Goal: Task Accomplishment & Management: Manage account settings

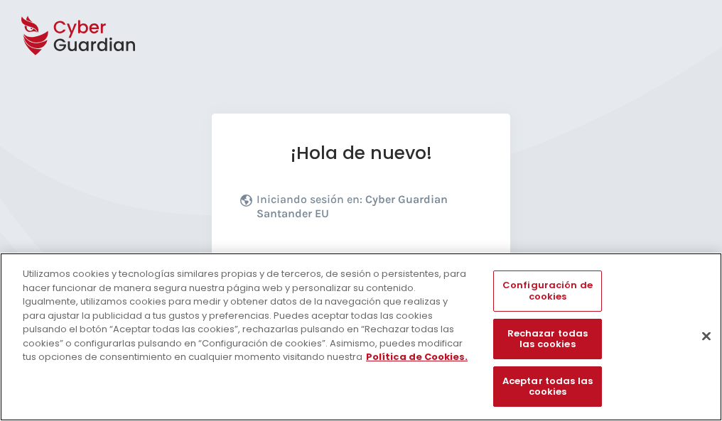
scroll to position [174, 0]
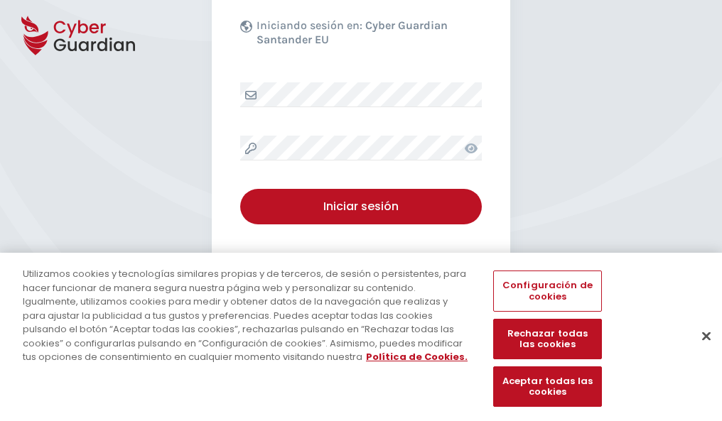
click at [699, 351] on button "Cerrar" at bounding box center [705, 335] width 31 height 31
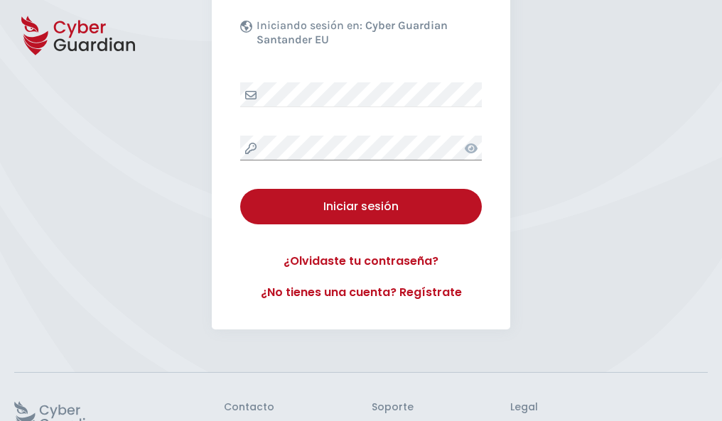
scroll to position [276, 0]
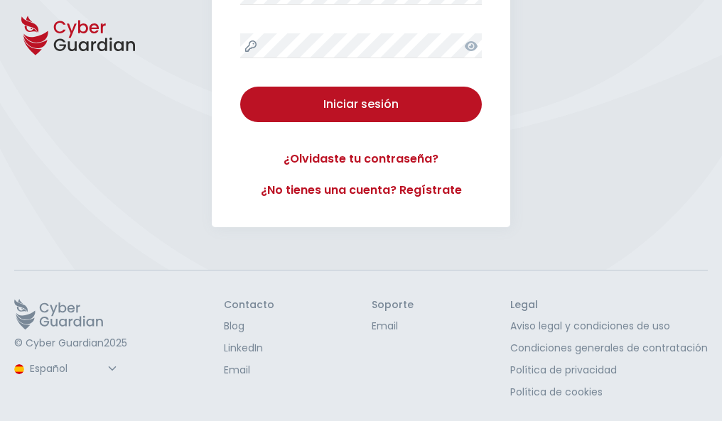
click at [240, 87] on button "Iniciar sesión" at bounding box center [361, 105] width 242 height 36
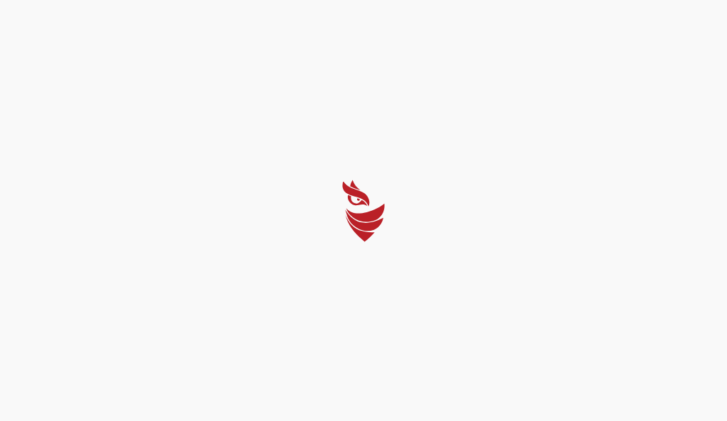
select select "English"
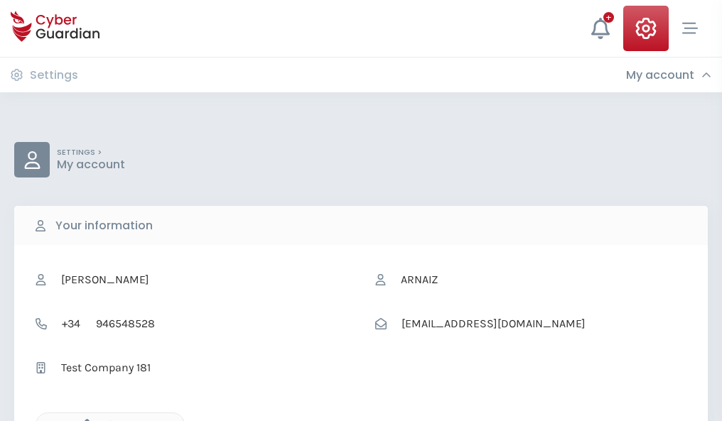
click at [83, 420] on icon "button" at bounding box center [83, 425] width 12 height 12
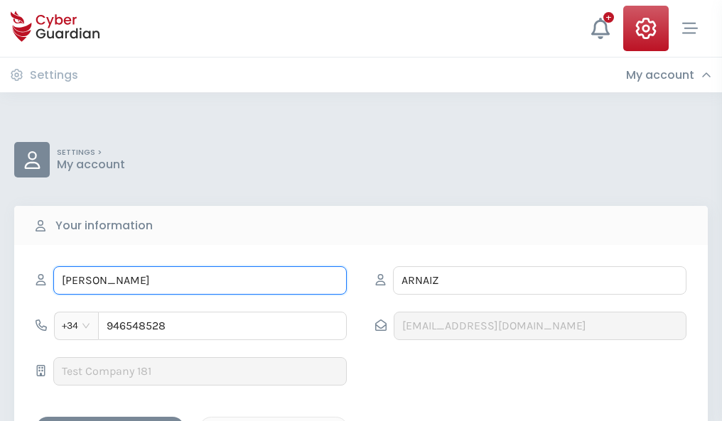
click at [200, 281] on input "DORITA" at bounding box center [199, 280] width 293 height 28
type input "D"
type input "Febe"
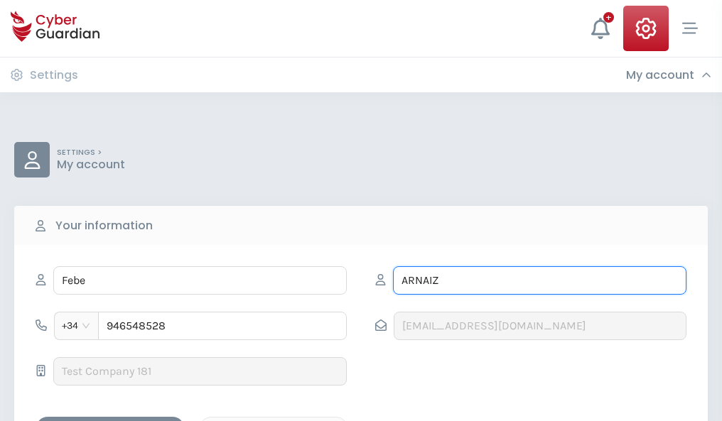
click at [539, 281] on input "ARNAIZ" at bounding box center [539, 280] width 293 height 28
type input "A"
type input "Moll"
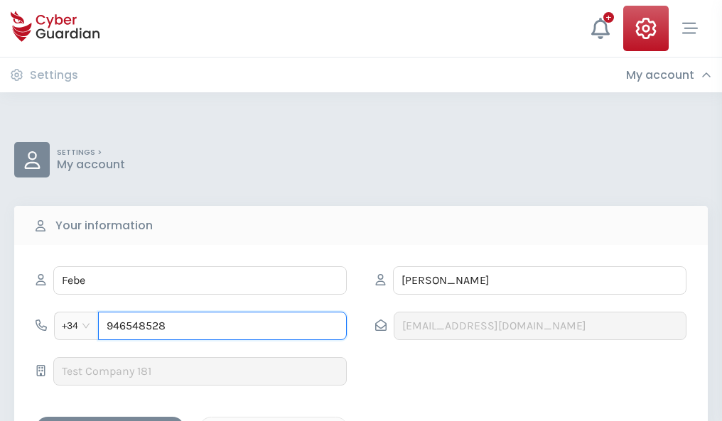
click at [222, 326] on input "946548528" at bounding box center [222, 326] width 249 height 28
type input "9"
type input "978118284"
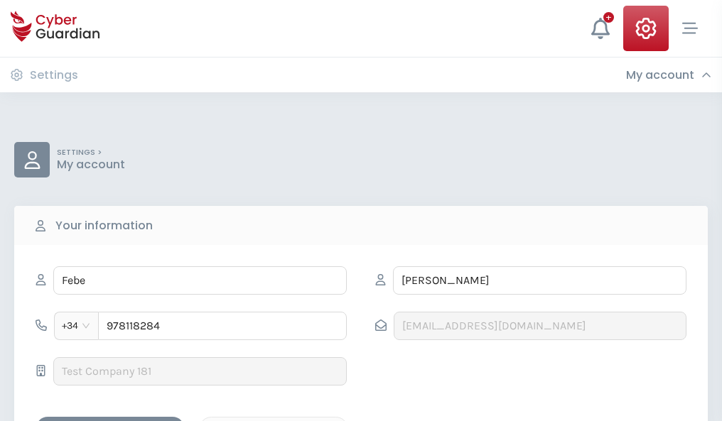
click at [110, 421] on div "Save changes" at bounding box center [110, 430] width 128 height 18
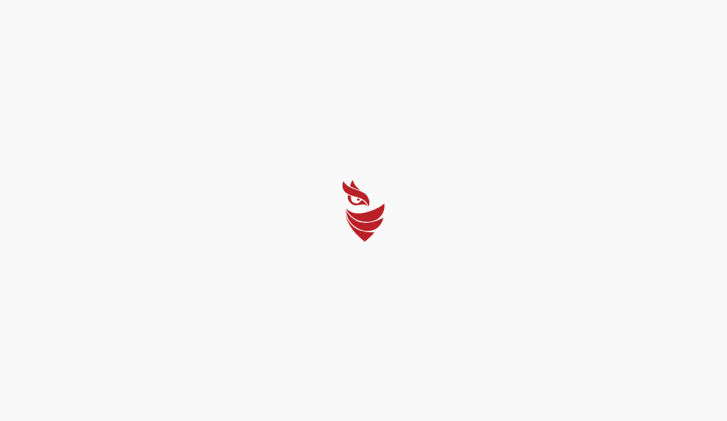
select select "English"
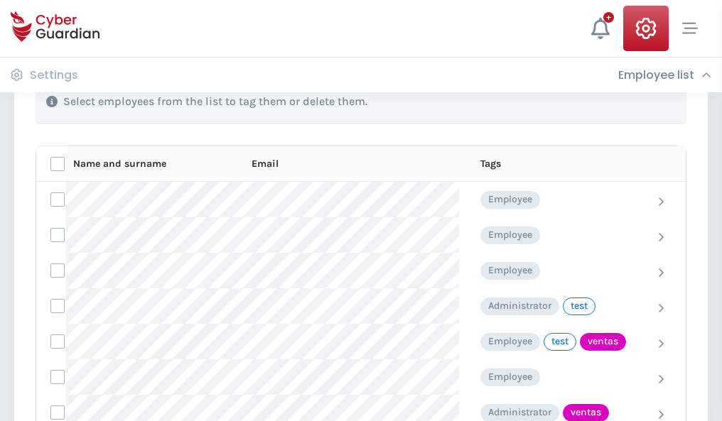
scroll to position [644, 0]
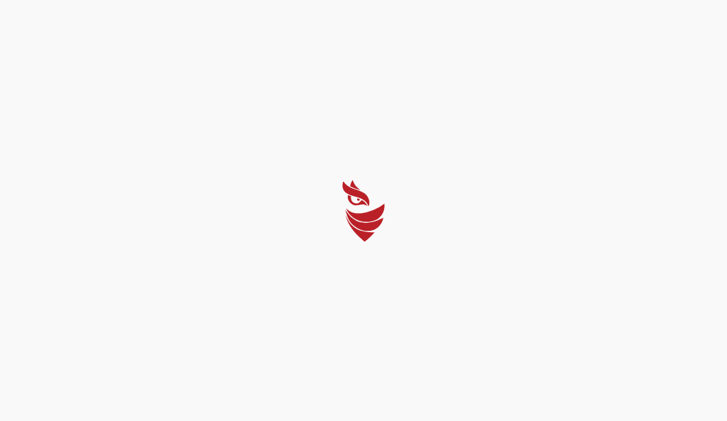
select select "English"
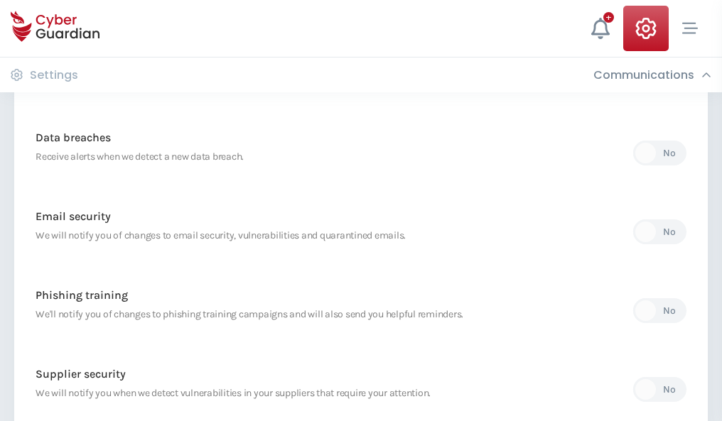
scroll to position [748, 0]
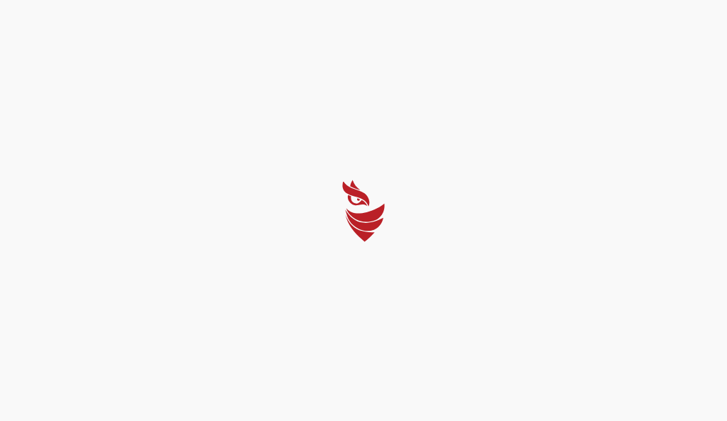
select select "English"
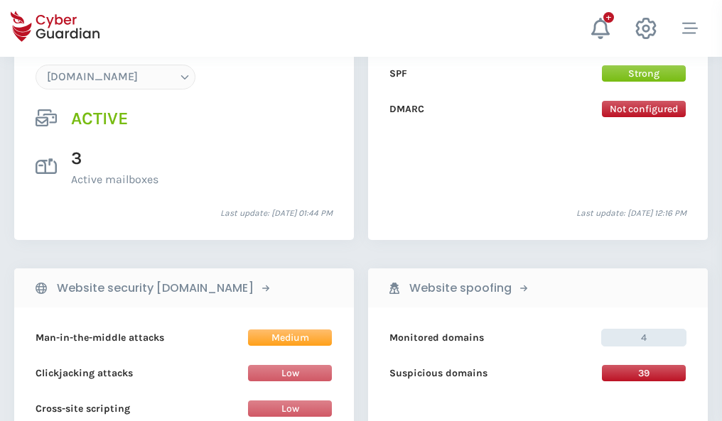
scroll to position [1513, 0]
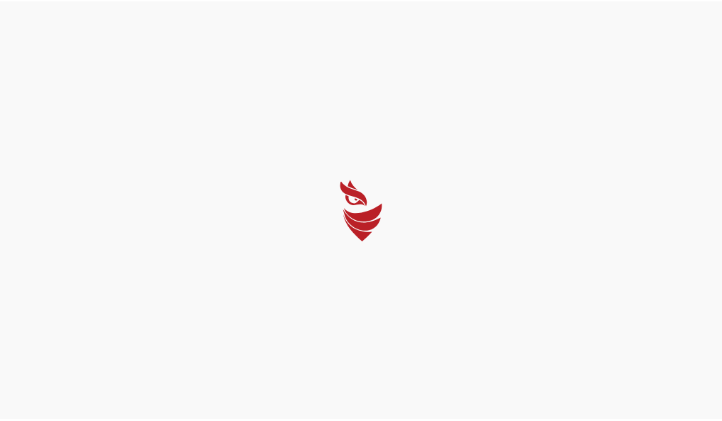
select select "English"
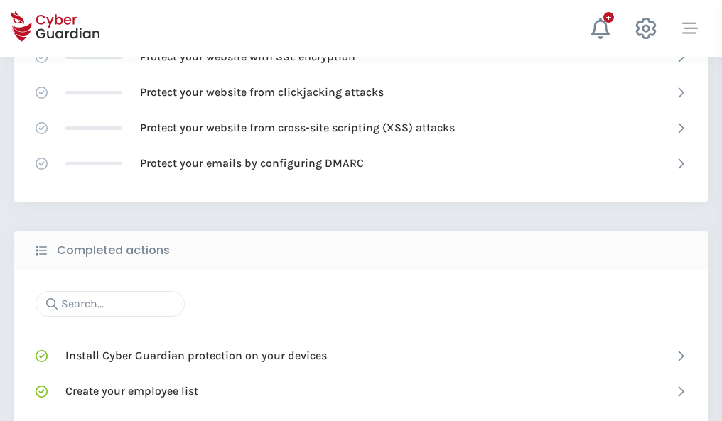
scroll to position [946, 0]
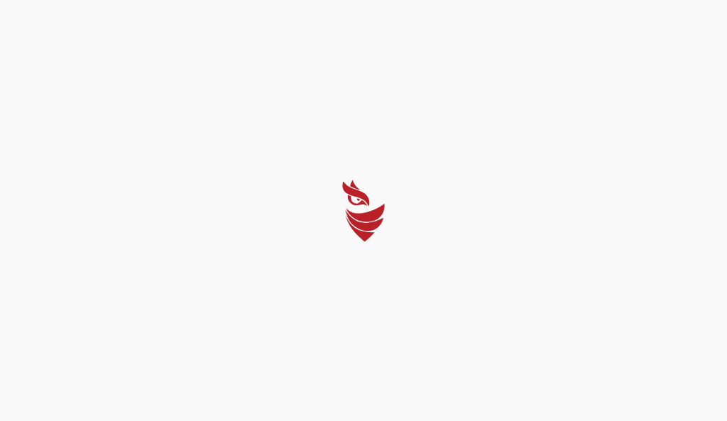
select select "English"
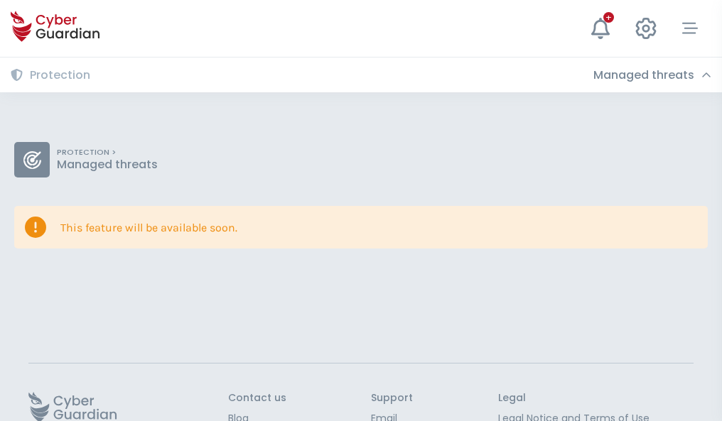
scroll to position [92, 0]
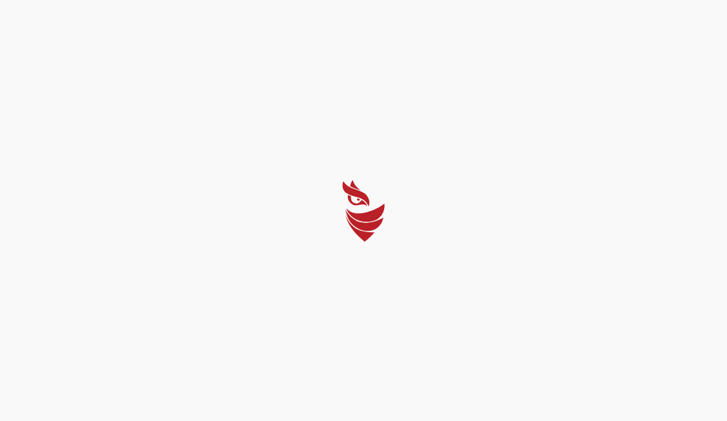
select select "English"
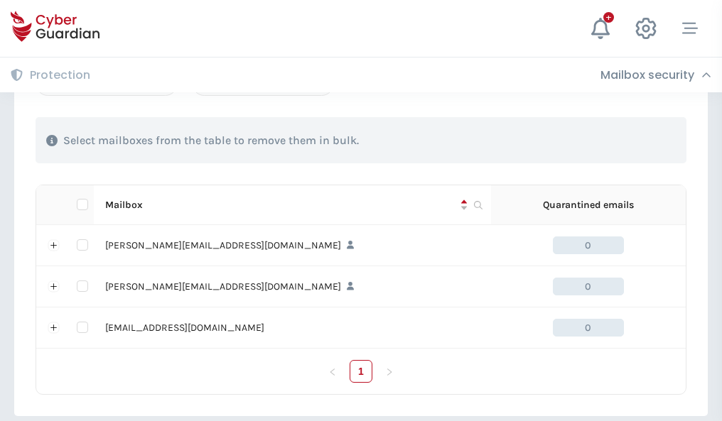
scroll to position [659, 0]
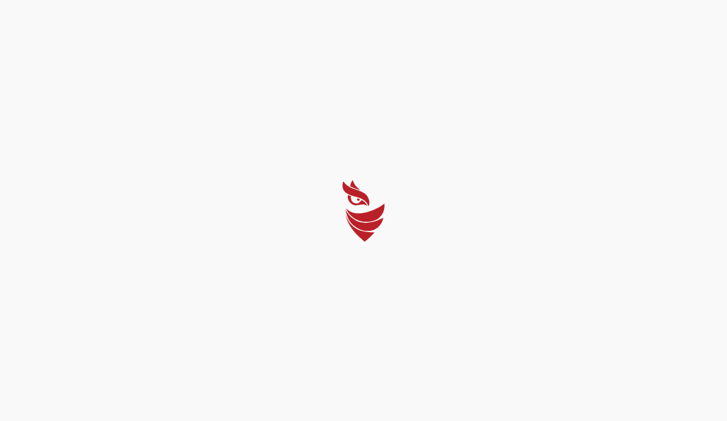
select select "English"
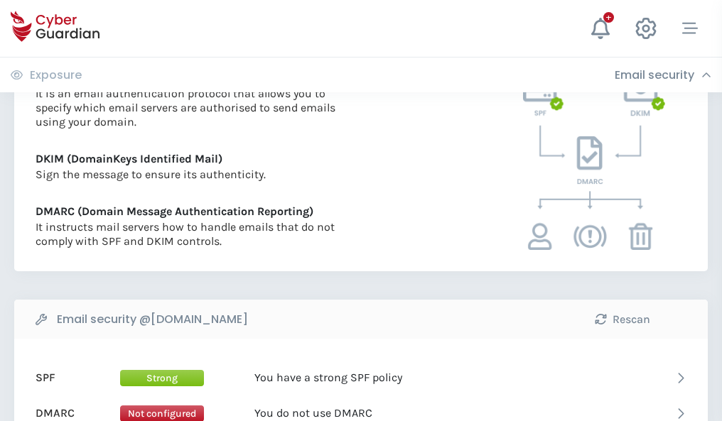
scroll to position [766, 0]
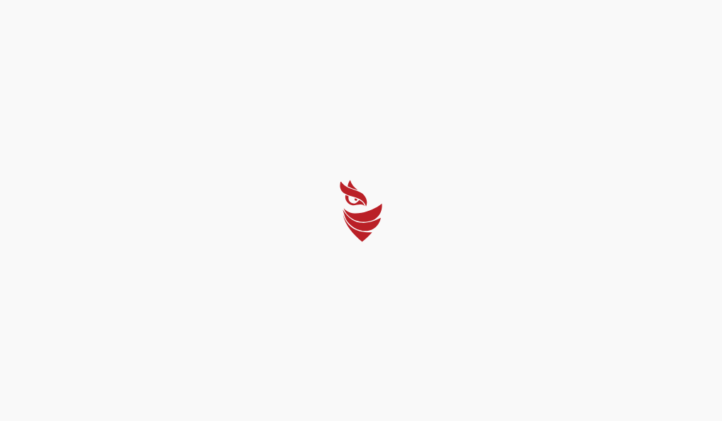
select select "English"
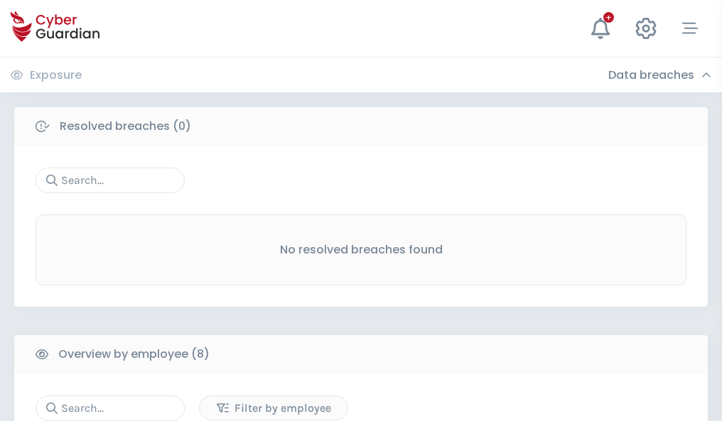
scroll to position [1210, 0]
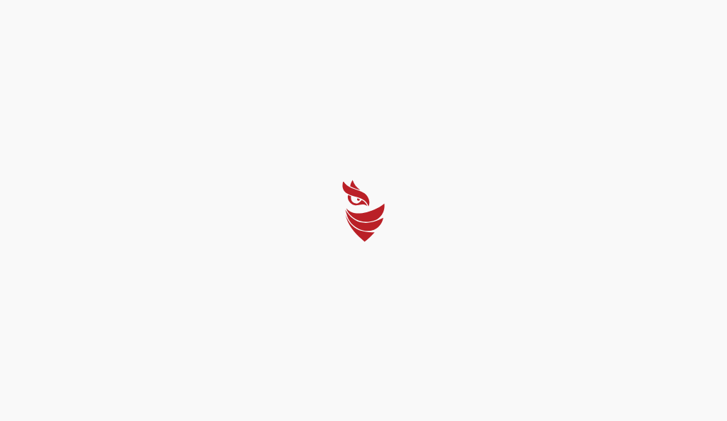
select select "English"
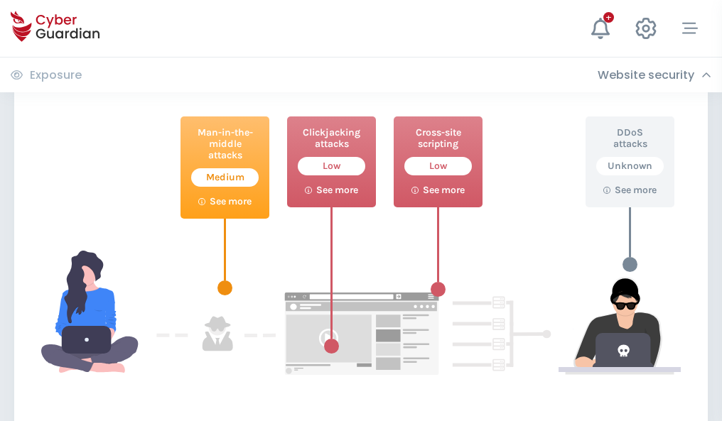
scroll to position [774, 0]
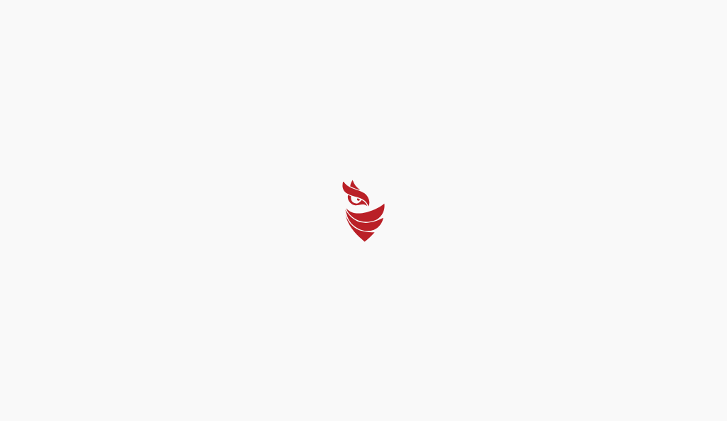
select select "English"
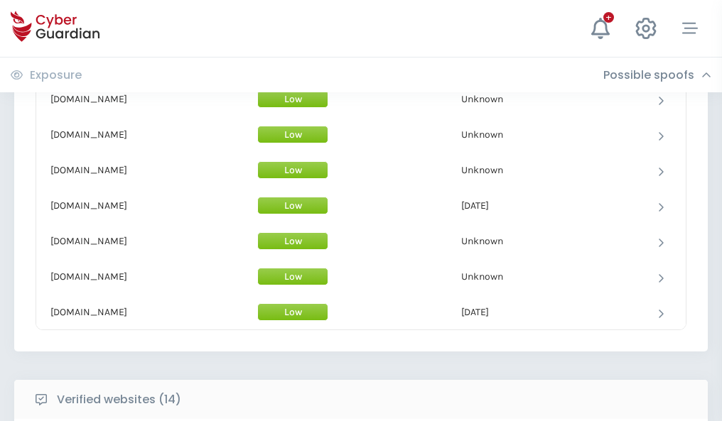
scroll to position [1385, 0]
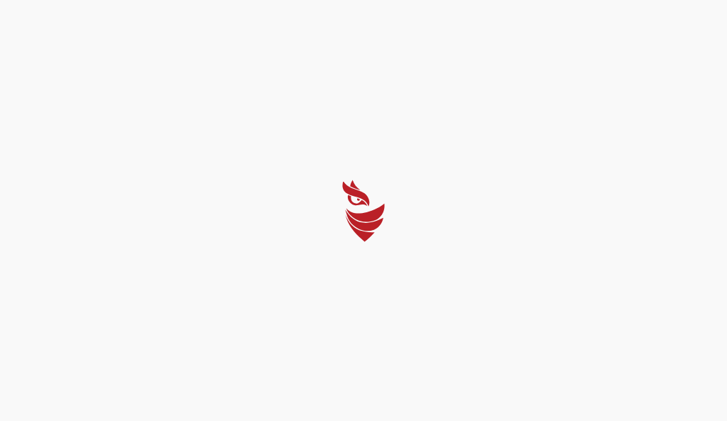
select select "English"
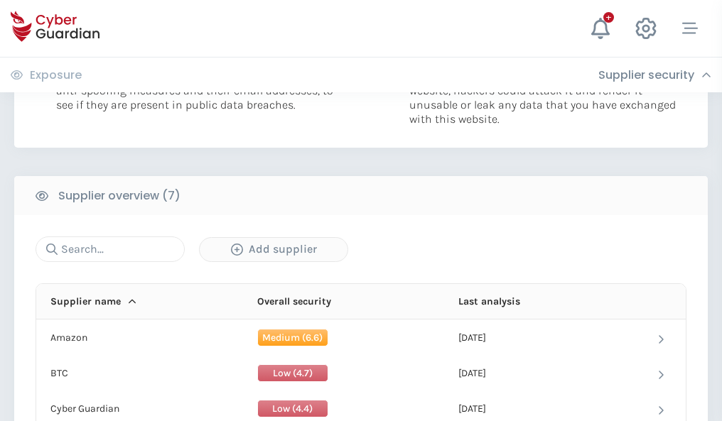
scroll to position [920, 0]
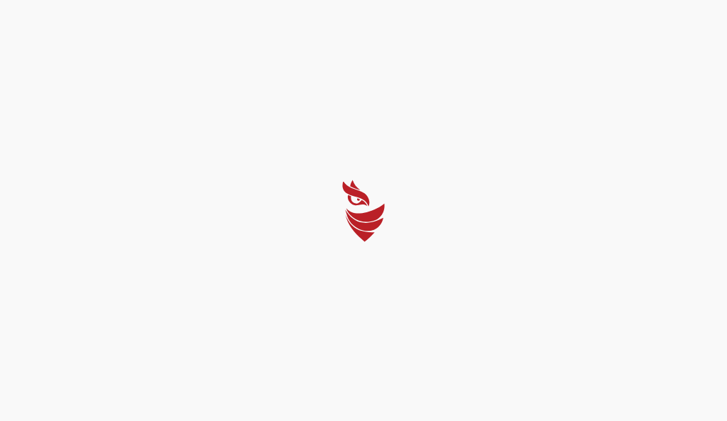
select select "English"
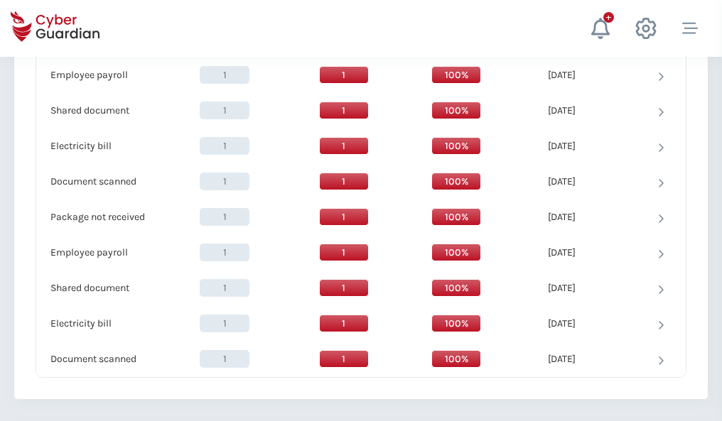
scroll to position [1456, 0]
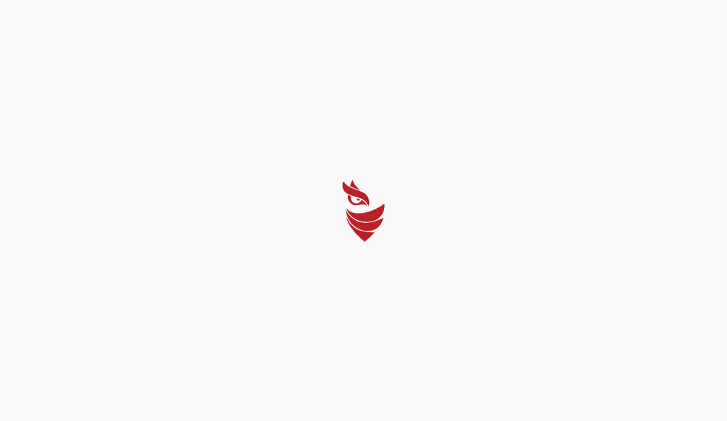
select select "English"
